Goal: Task Accomplishment & Management: Manage account settings

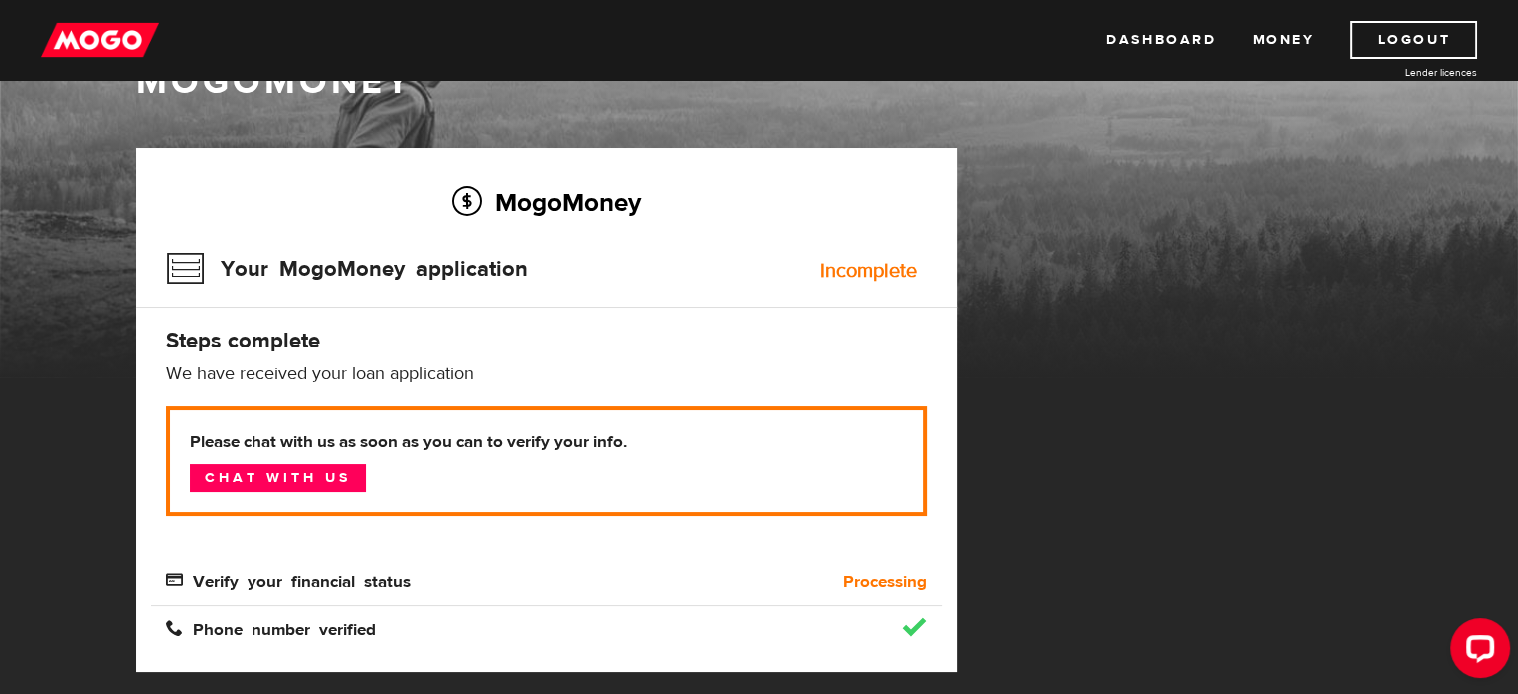
scroll to position [116, 0]
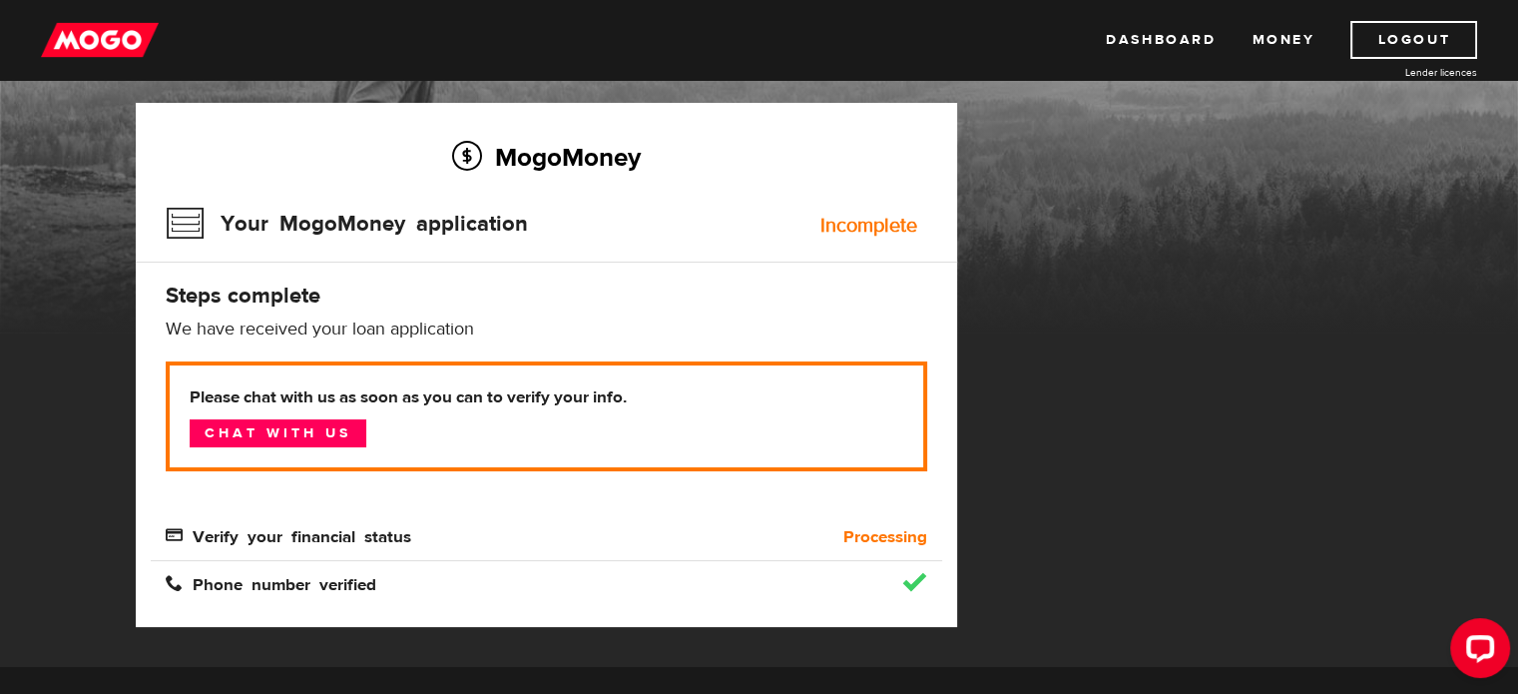
click at [379, 534] on span "Verify your financial status" at bounding box center [289, 534] width 246 height 17
click at [527, 530] on div "Verify your financial status" at bounding box center [448, 537] width 594 height 24
click at [1182, 39] on link "Dashboard" at bounding box center [1161, 40] width 110 height 38
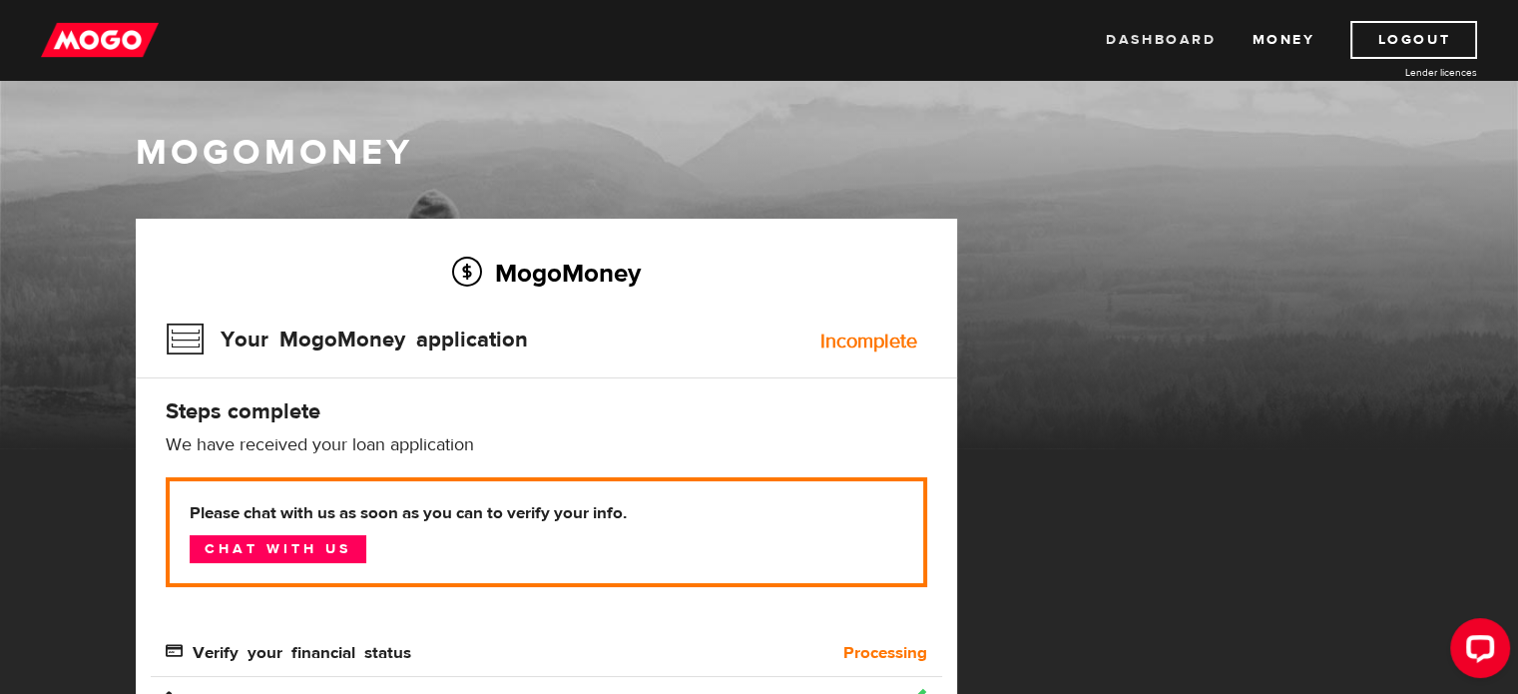
click at [1176, 41] on link "Dashboard" at bounding box center [1161, 40] width 110 height 38
click at [120, 16] on div "Dashboard Money Logout Lender licences Dashboard Money Logout Lender licences" at bounding box center [759, 40] width 1518 height 80
click at [117, 26] on img at bounding box center [100, 40] width 118 height 38
click at [1402, 38] on link "Logout" at bounding box center [1414, 40] width 127 height 38
